Goal: Use online tool/utility: Utilize a website feature to perform a specific function

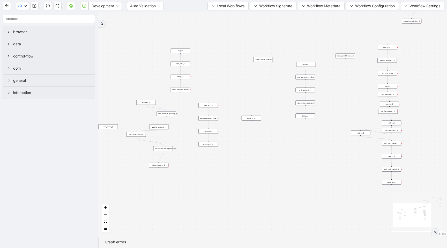
click at [18, 14] on aside "browser data control-flow dom general interaction" at bounding box center [49, 130] width 98 height 236
click at [18, 18] on input "text" at bounding box center [49, 19] width 93 height 8
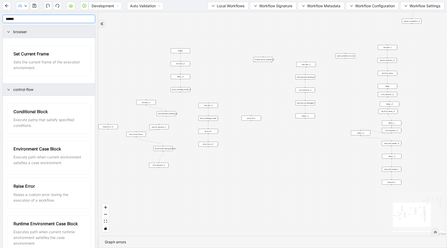
type input "*******"
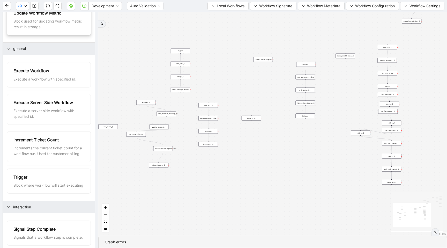
scroll to position [136, 0]
type input "********"
click at [242, 187] on div "execute_workflow:" at bounding box center [249, 186] width 19 height 5
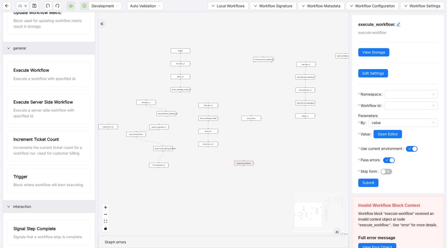
drag, startPoint x: 243, startPoint y: 188, endPoint x: 236, endPoint y: 162, distance: 26.2
click at [236, 162] on div "execute_workflow:" at bounding box center [243, 163] width 19 height 5
drag, startPoint x: 250, startPoint y: 204, endPoint x: 243, endPoint y: 180, distance: 24.3
click at [243, 180] on div "execute_server_side_workflow:" at bounding box center [241, 179] width 19 height 5
drag, startPoint x: 70, startPoint y: 197, endPoint x: 247, endPoint y: 195, distance: 176.9
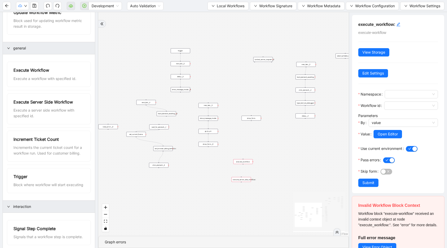
click at [247, 195] on section "******** control-flow Raise Error Raises a custom error during the execution of…" at bounding box center [223, 130] width 447 height 236
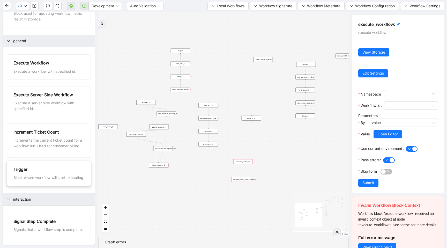
scroll to position [160, 0]
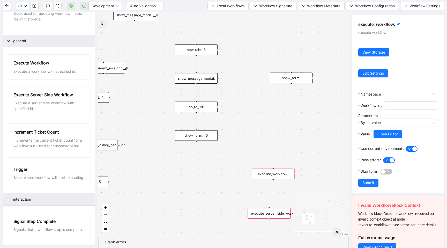
drag, startPoint x: 242, startPoint y: 124, endPoint x: 175, endPoint y: 98, distance: 71.2
click at [175, 98] on div "trigger new_tab:__8 scroll_element:__0 click_element:__1 delay:__8 scroll_eleme…" at bounding box center [223, 123] width 250 height 223
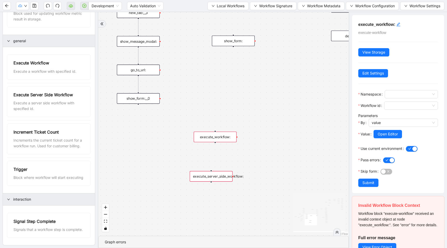
drag, startPoint x: 175, startPoint y: 96, endPoint x: 177, endPoint y: 121, distance: 25.5
click at [177, 121] on div "trigger new_tab:__8 scroll_element:__0 click_element:__1 delay:__8 scroll_eleme…" at bounding box center [223, 123] width 250 height 223
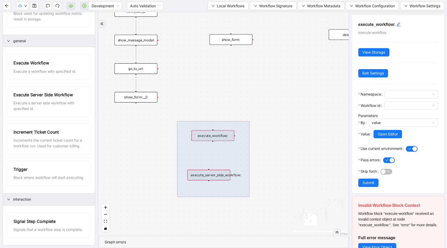
drag, startPoint x: 177, startPoint y: 121, endPoint x: 262, endPoint y: 206, distance: 120.4
click at [262, 206] on div "trigger new_tab:__8 scroll_element:__0 click_element:__1 delay:__8 scroll_eleme…" at bounding box center [223, 123] width 250 height 223
